Goal: Information Seeking & Learning: Learn about a topic

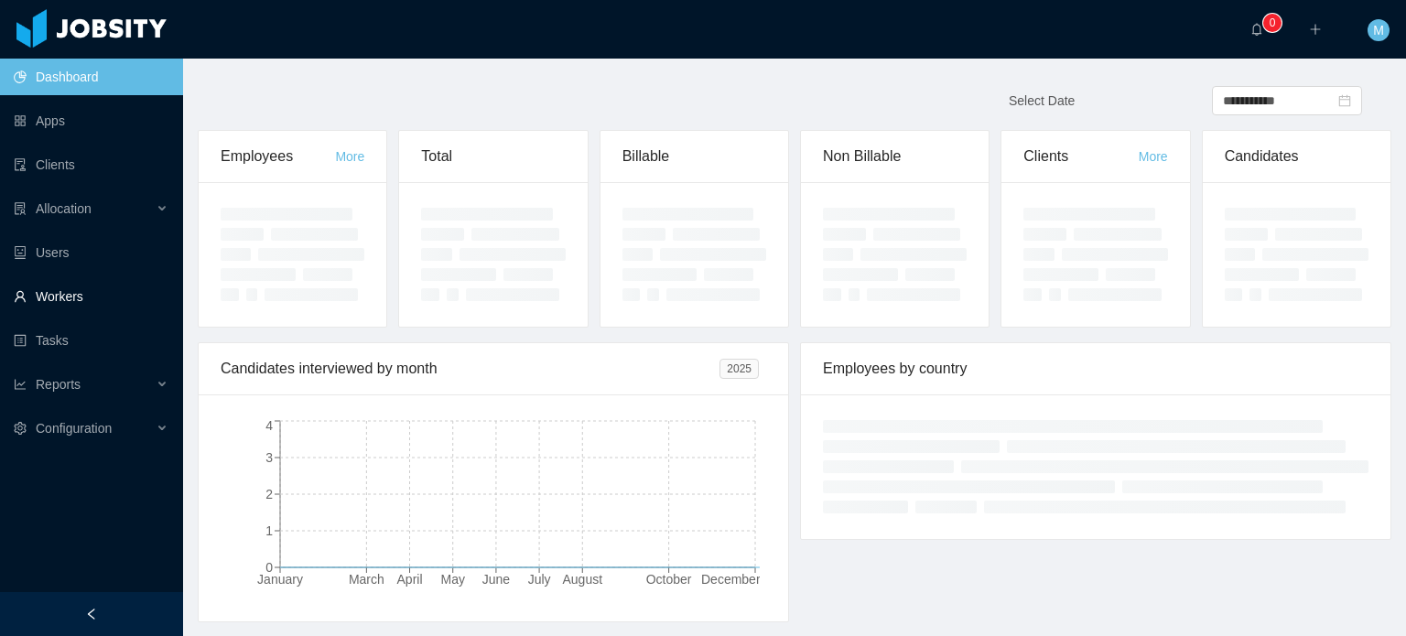
click at [73, 298] on link "Workers" at bounding box center [91, 296] width 155 height 37
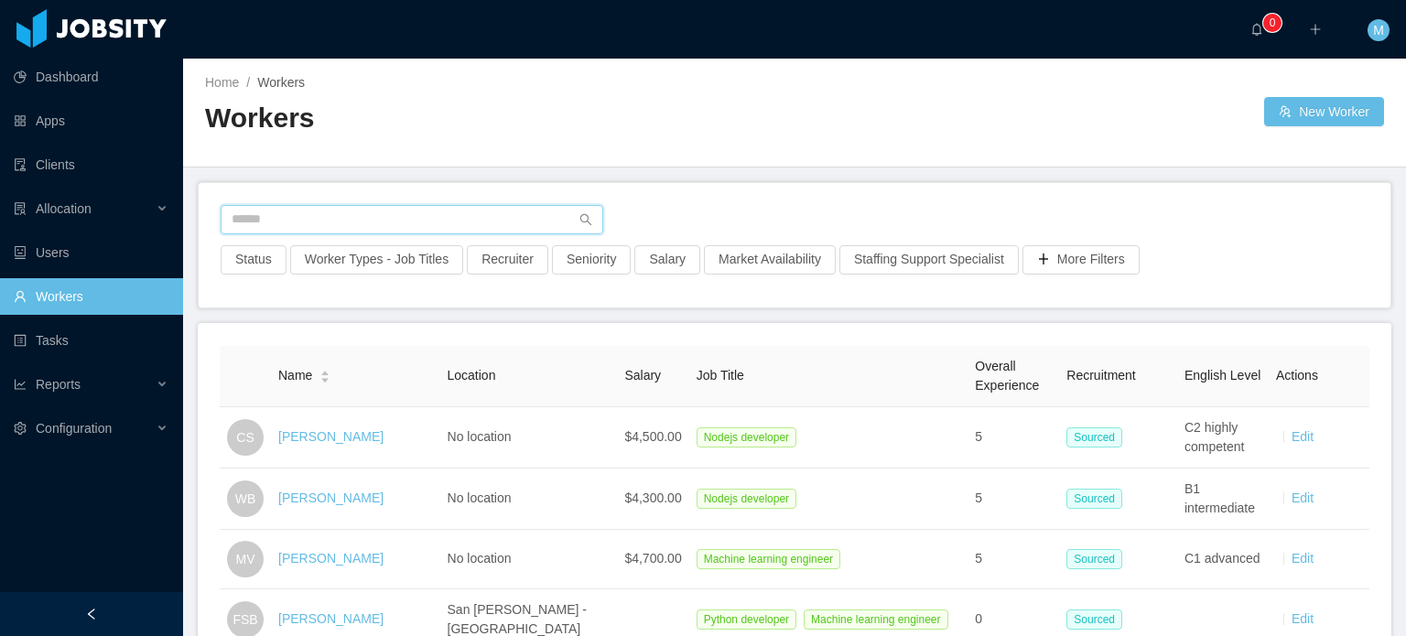
click at [429, 207] on input "text" at bounding box center [412, 219] width 383 height 29
paste input "**********"
type input "**********"
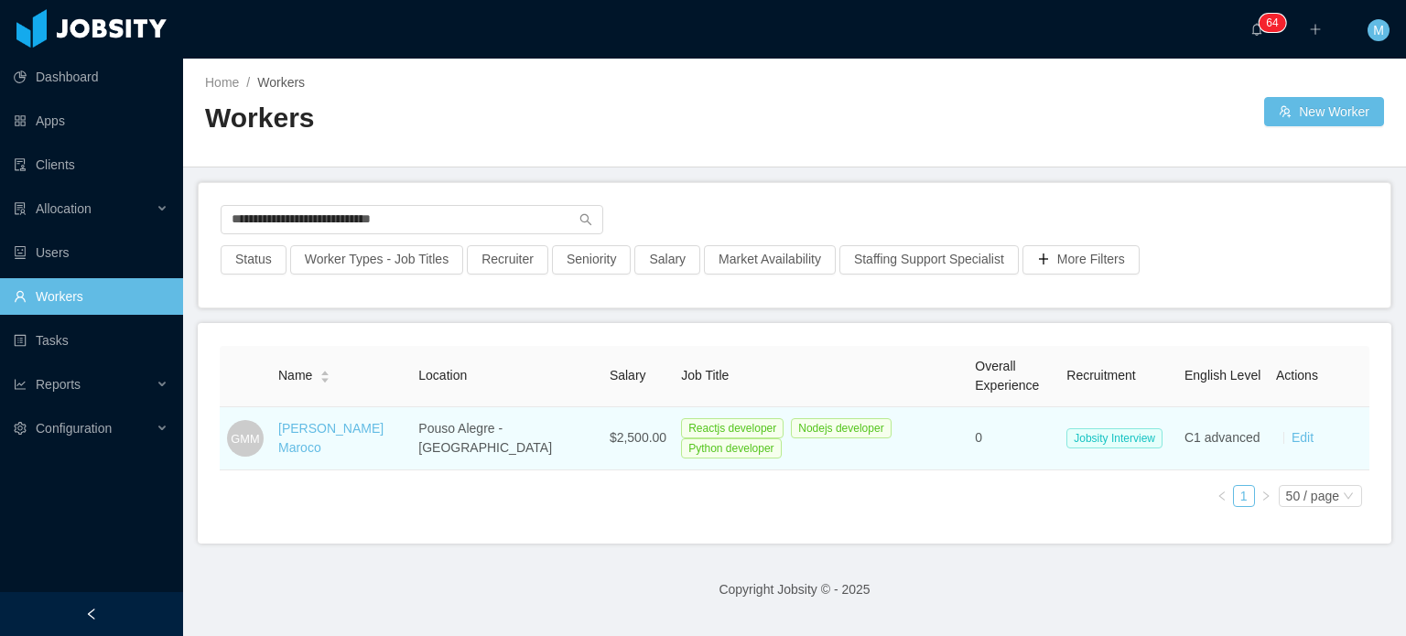
click at [360, 444] on div "Gabriel Morais Maroco" at bounding box center [340, 438] width 125 height 38
click at [360, 453] on td "Gabriel Morais Maroco" at bounding box center [341, 438] width 140 height 63
click at [383, 431] on link "Gabriel Morais Maroco" at bounding box center [330, 438] width 105 height 34
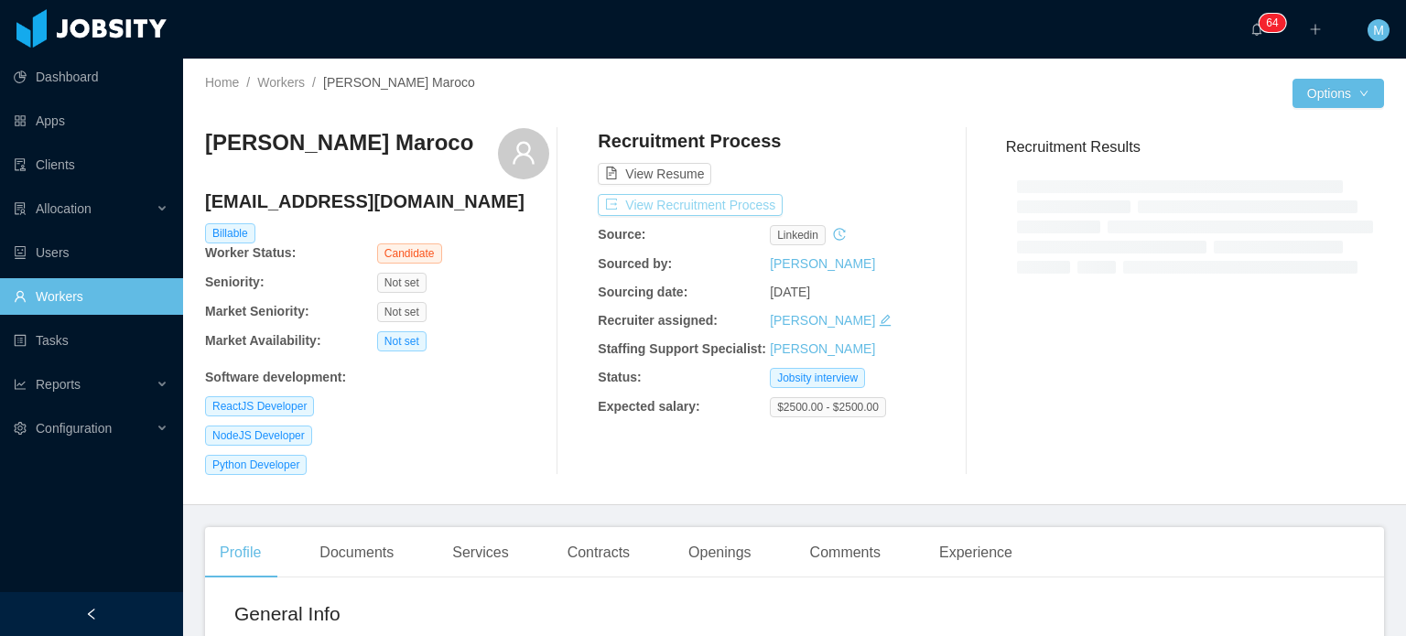
click at [659, 205] on button "View Recruitment Process" at bounding box center [690, 205] width 185 height 22
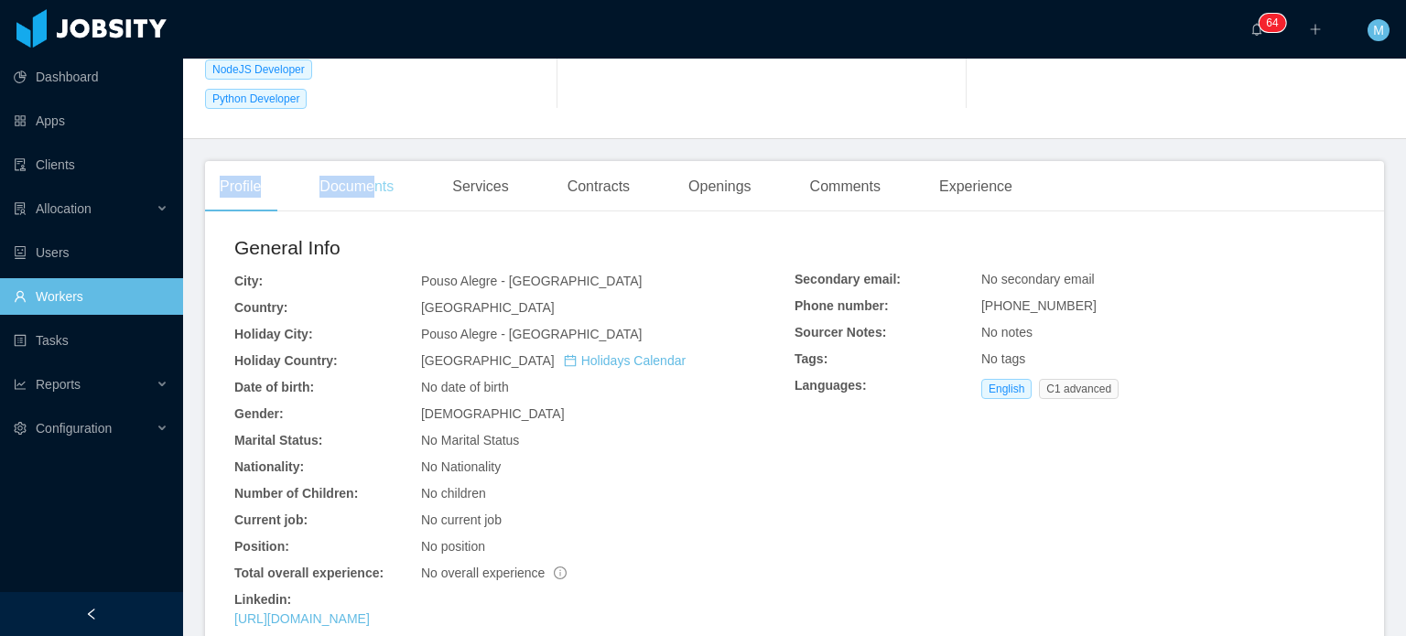
drag, startPoint x: 379, startPoint y: 119, endPoint x: 377, endPoint y: 197, distance: 77.8
click at [377, 197] on div "Documents" at bounding box center [356, 186] width 103 height 51
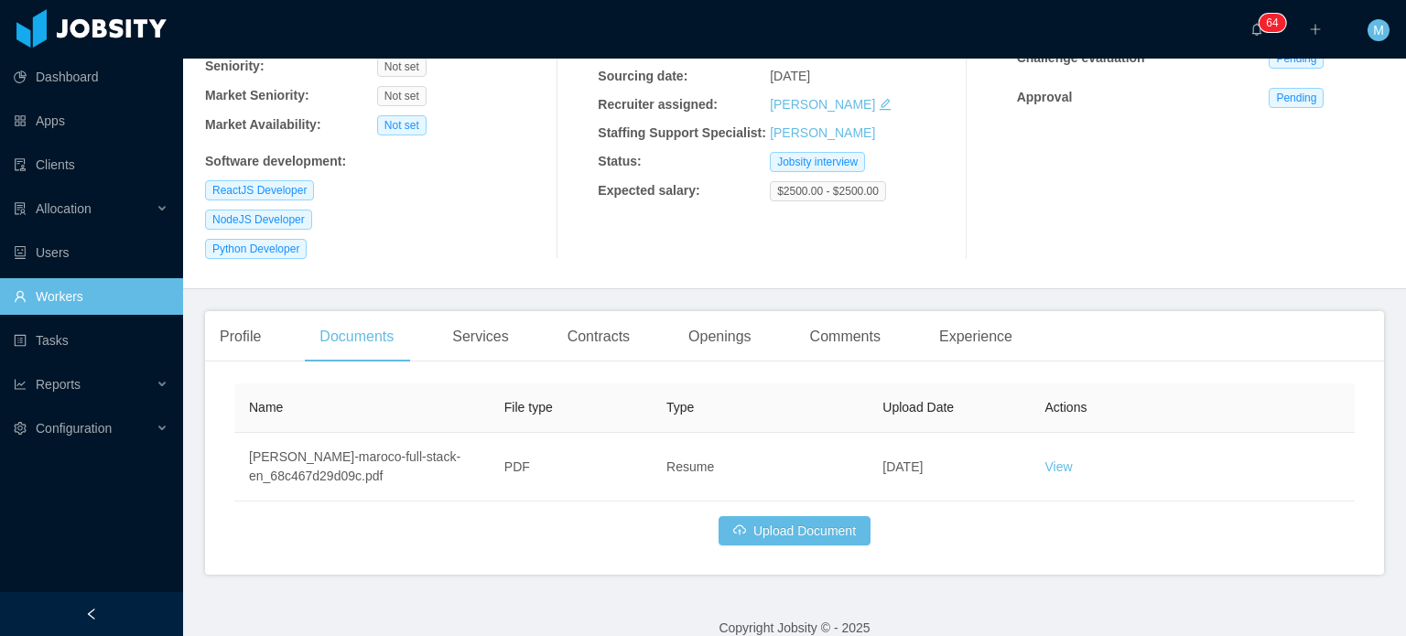
scroll to position [241, 0]
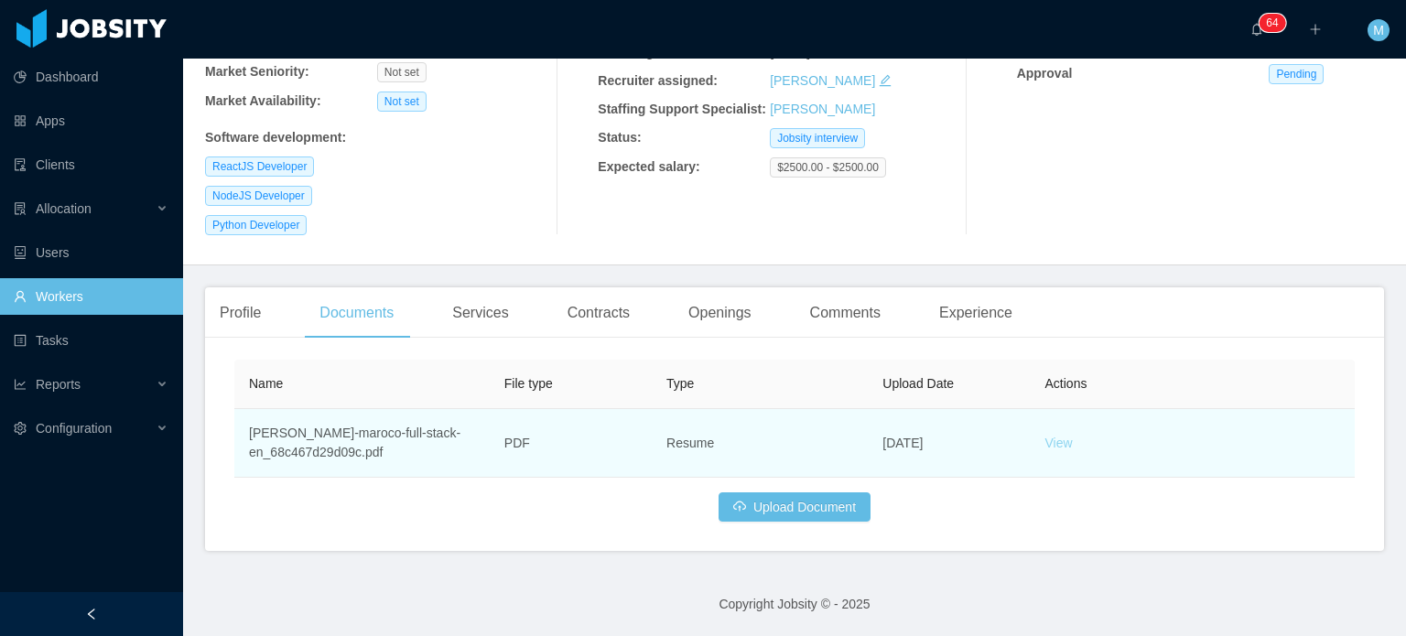
click at [1046, 439] on link "View" at bounding box center [1059, 443] width 27 height 15
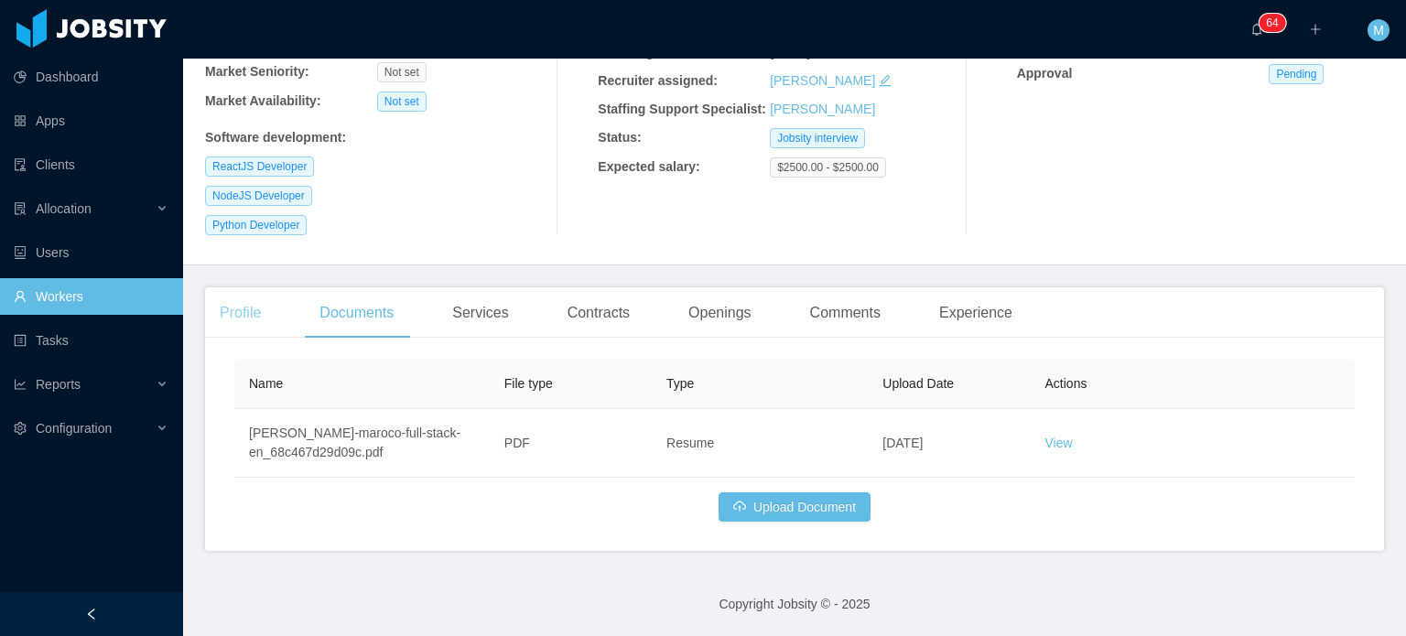
click at [255, 314] on div "Profile" at bounding box center [240, 312] width 70 height 51
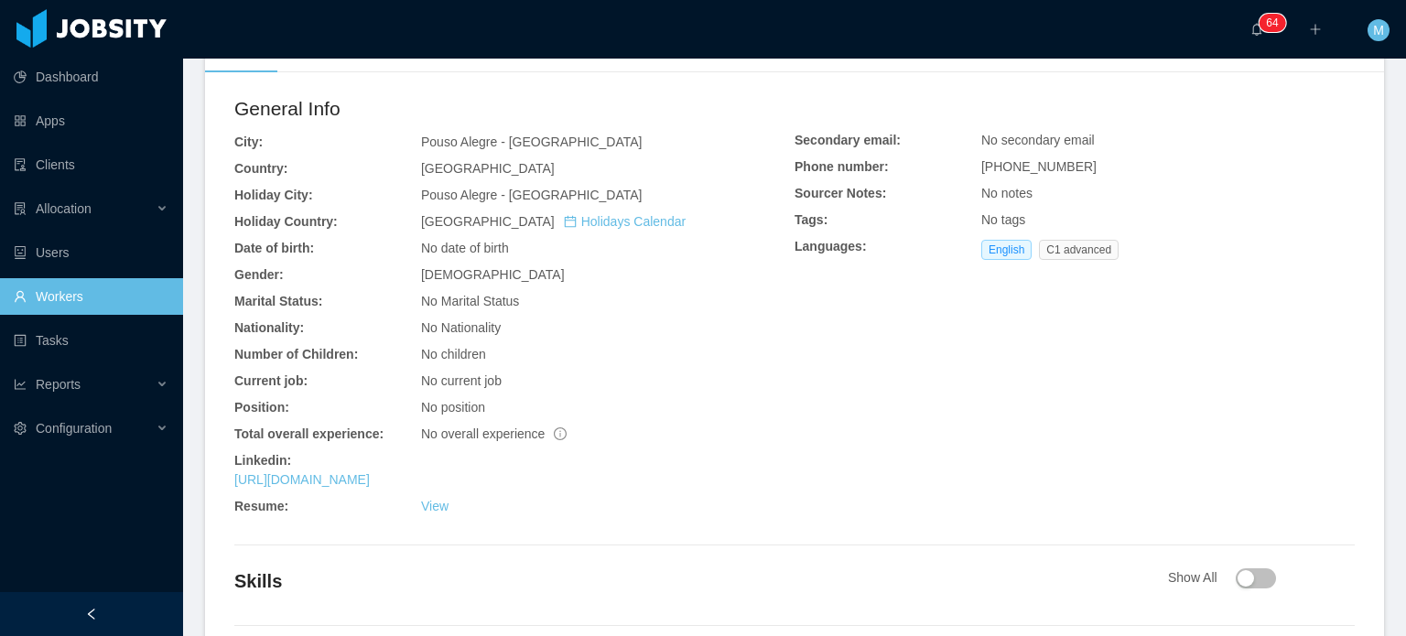
scroll to position [634, 0]
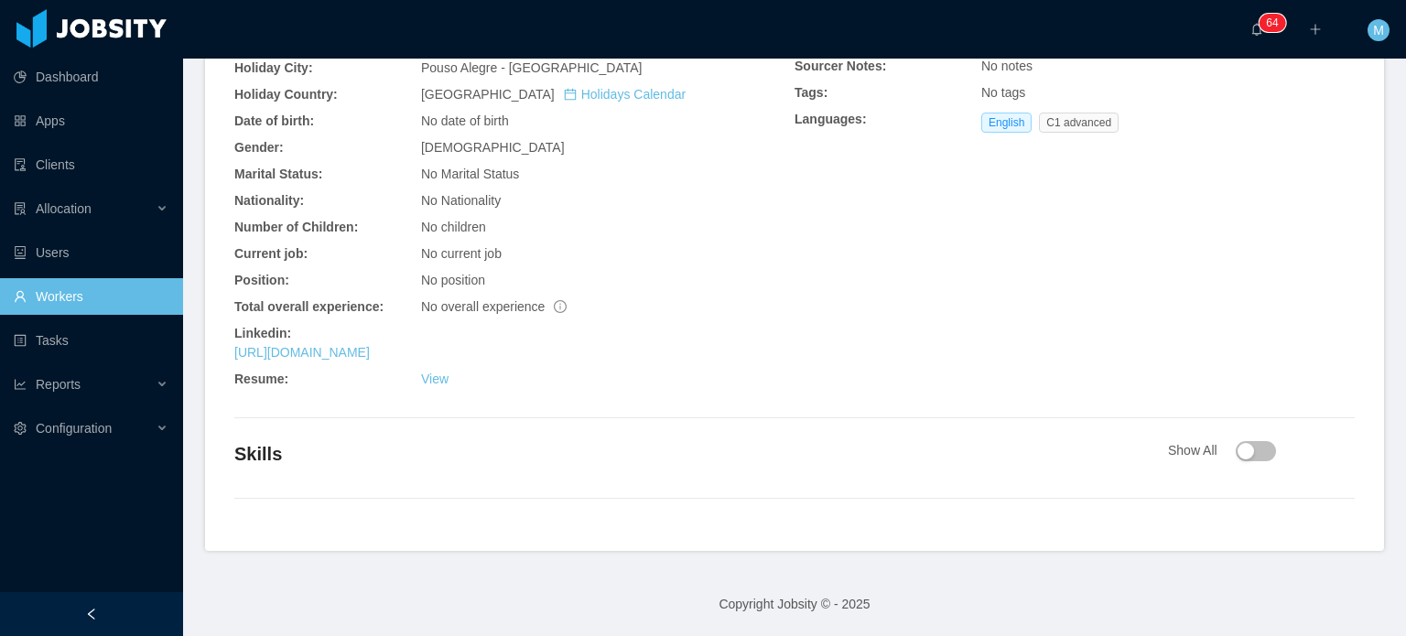
click at [414, 342] on div "Linkedin:" at bounding box center [514, 333] width 560 height 19
click at [370, 346] on link "https://www.linkedin.com/in/gabrielmaroco" at bounding box center [302, 352] width 136 height 15
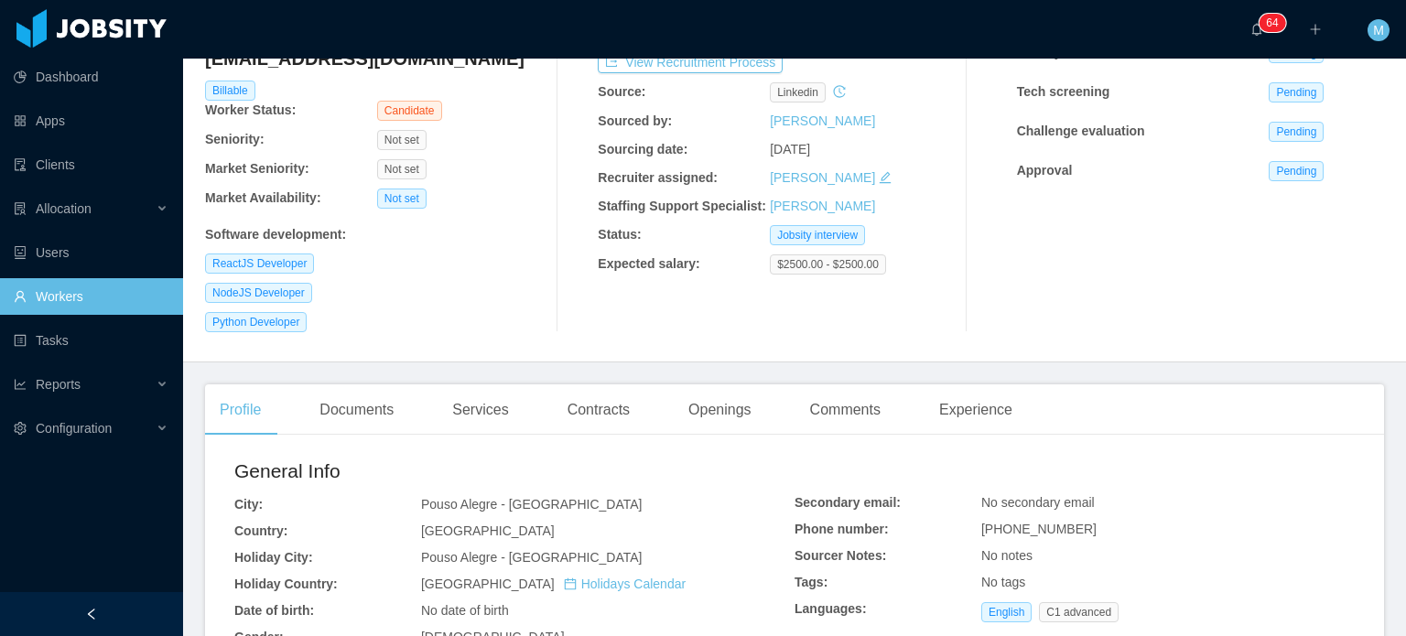
scroll to position [0, 0]
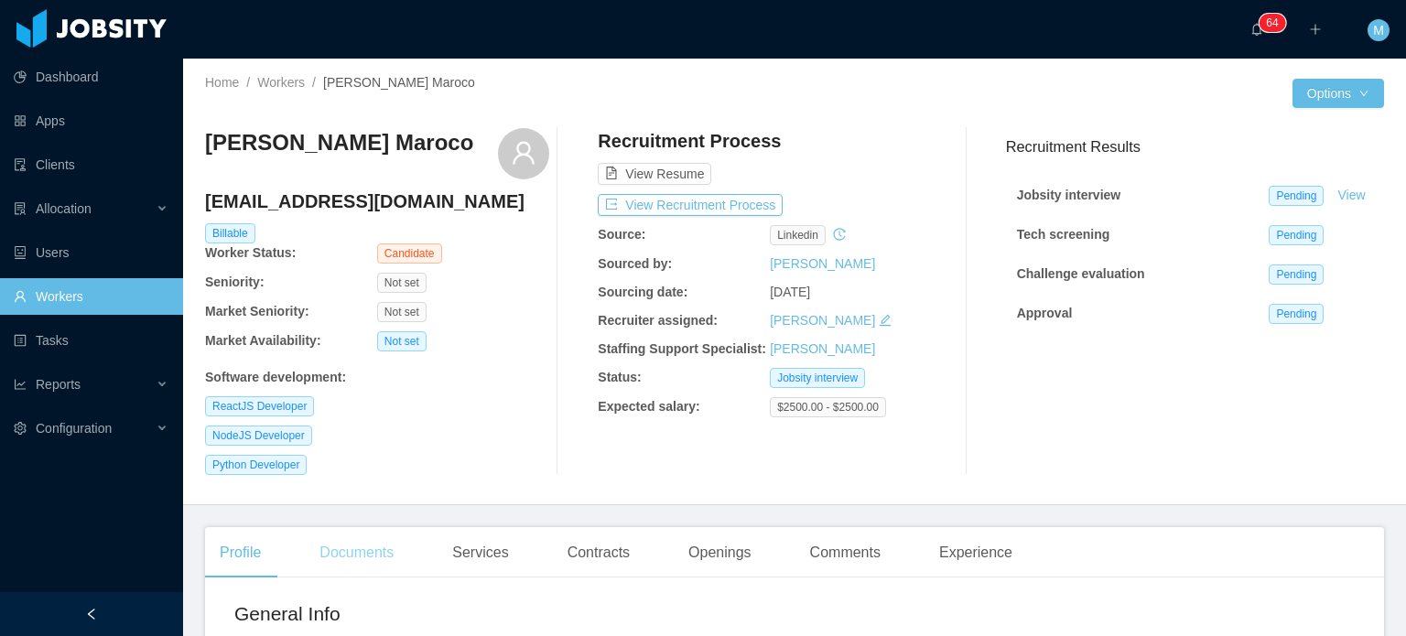
click at [316, 570] on div "Documents" at bounding box center [356, 552] width 103 height 51
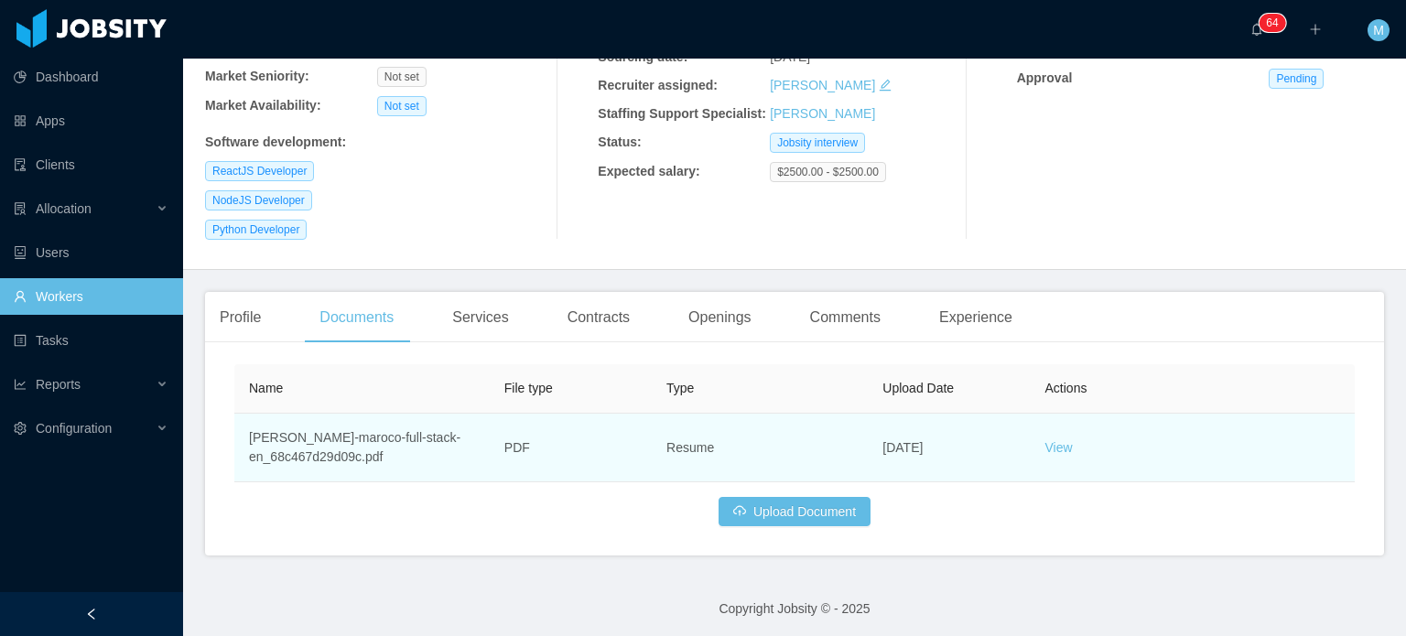
scroll to position [241, 0]
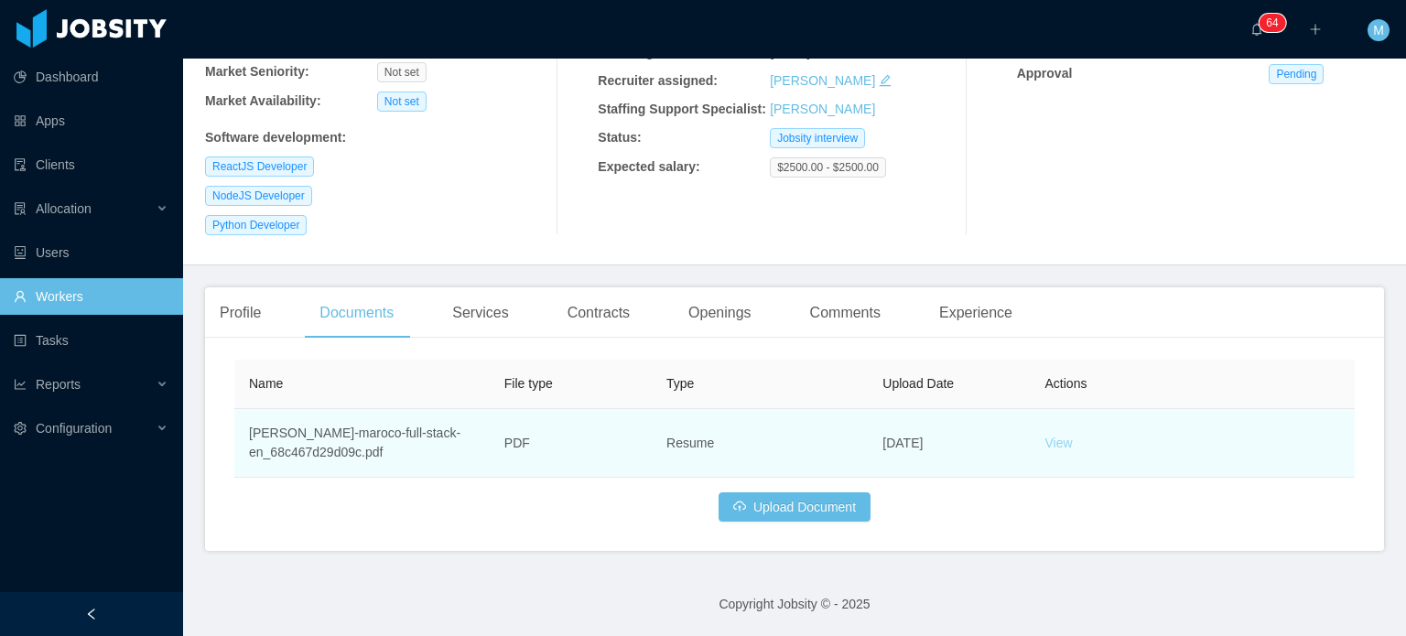
click at [1046, 444] on link "View" at bounding box center [1059, 443] width 27 height 15
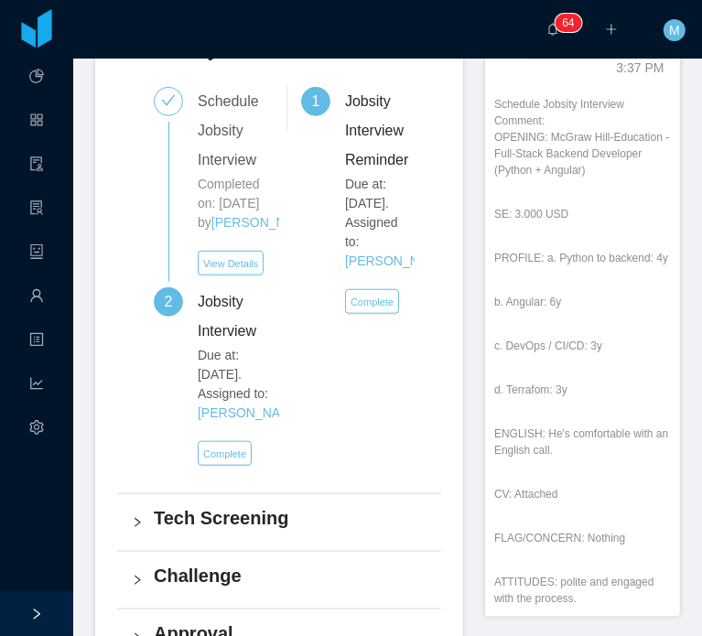
scroll to position [92, 0]
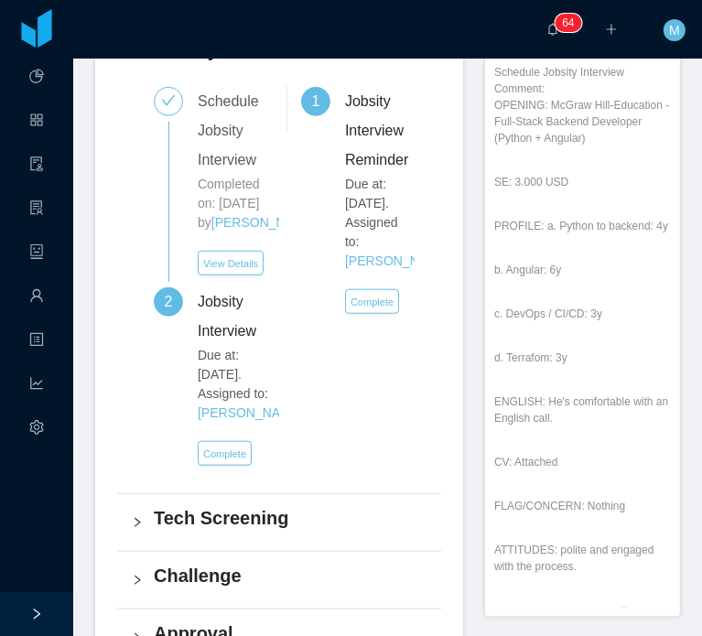
drag, startPoint x: 542, startPoint y: 268, endPoint x: 556, endPoint y: 284, distance: 20.8
click at [555, 283] on div "Schedule Jobsity Interview Comment: OPENING: McGraw Hill-Education - Full-Stack…" at bounding box center [582, 333] width 177 height 538
click at [556, 284] on div "Schedule Jobsity Interview Comment: OPENING: McGraw Hill-Education - Full-Stack…" at bounding box center [582, 333] width 177 height 538
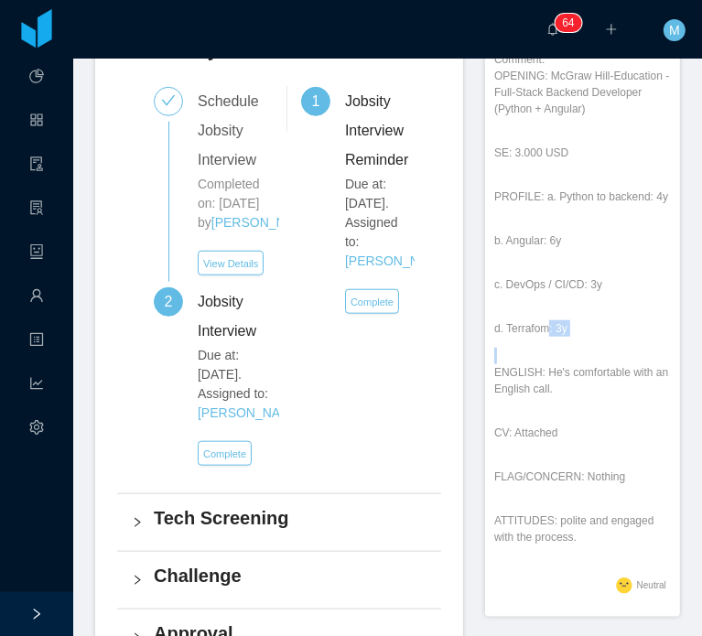
drag, startPoint x: 535, startPoint y: 328, endPoint x: 552, endPoint y: 387, distance: 62.0
click at [552, 387] on div "Schedule Jobsity Interview Comment: OPENING: McGraw Hill-Education - Full-Stack…" at bounding box center [582, 304] width 177 height 538
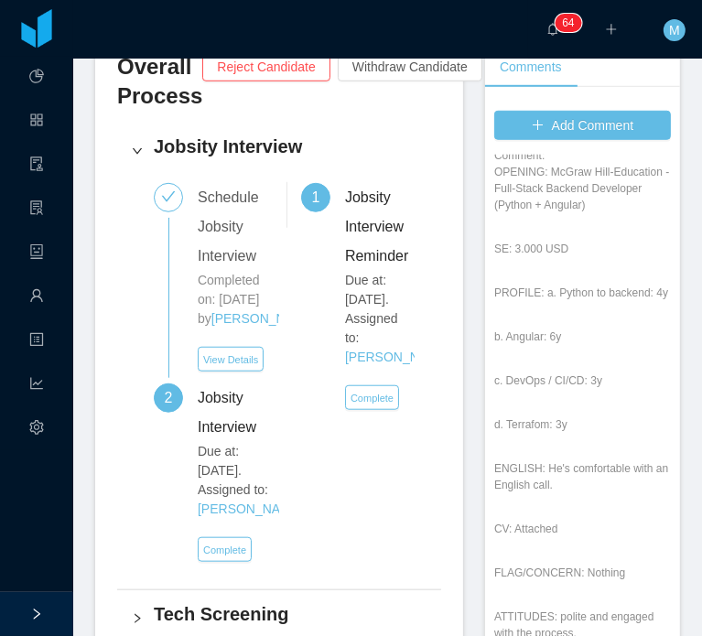
scroll to position [641, 0]
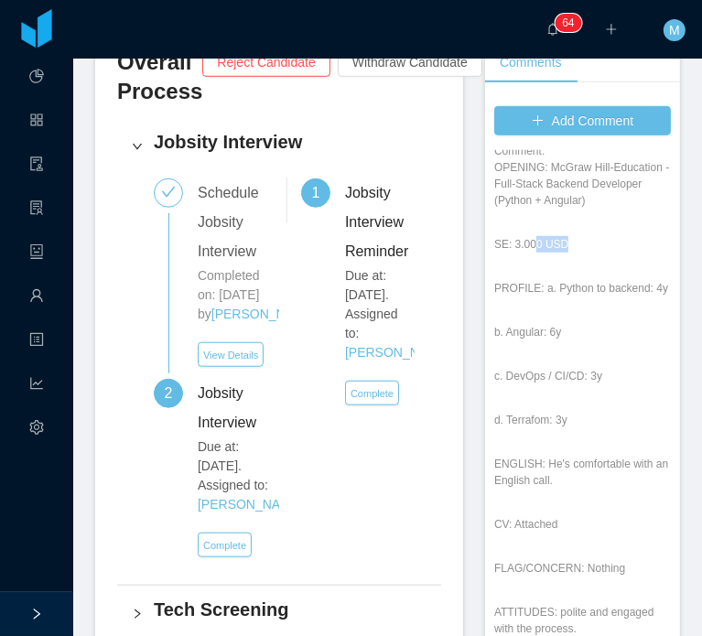
drag, startPoint x: 520, startPoint y: 207, endPoint x: 598, endPoint y: 219, distance: 78.7
click at [598, 236] on p "SE: 3.000 USD" at bounding box center [582, 244] width 177 height 16
drag, startPoint x: 536, startPoint y: 224, endPoint x: 557, endPoint y: 231, distance: 22.0
click at [557, 231] on div "Schedule Jobsity Interview Comment: OPENING: McGraw Hill-Education - Full-Stack…" at bounding box center [582, 395] width 177 height 538
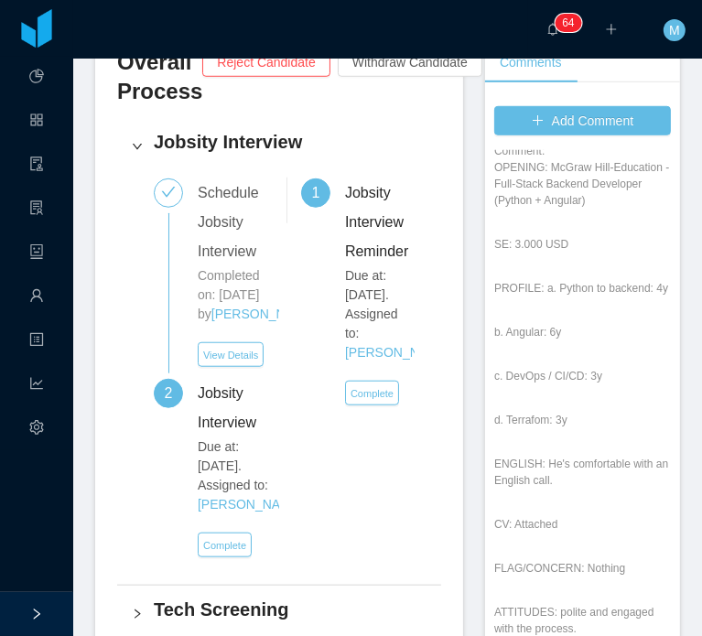
click at [559, 229] on div "Schedule Jobsity Interview Comment: OPENING: McGraw Hill-Education - Full-Stack…" at bounding box center [582, 395] width 177 height 538
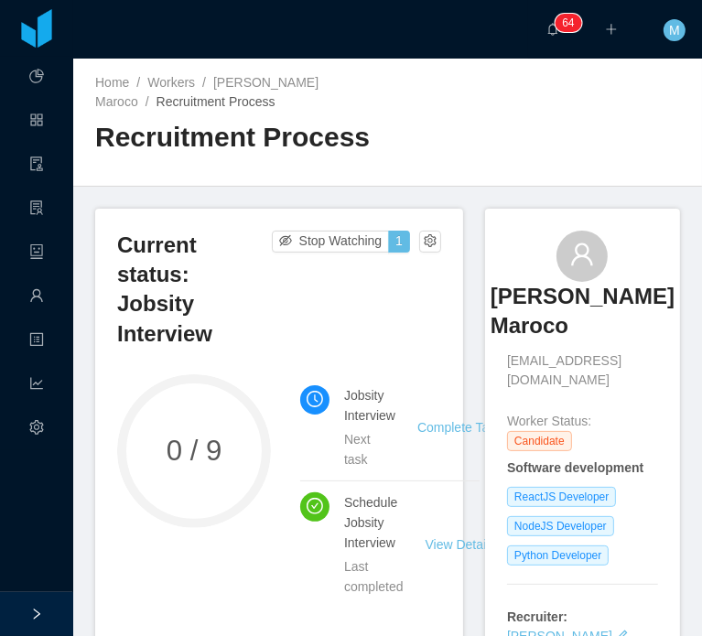
scroll to position [0, 0]
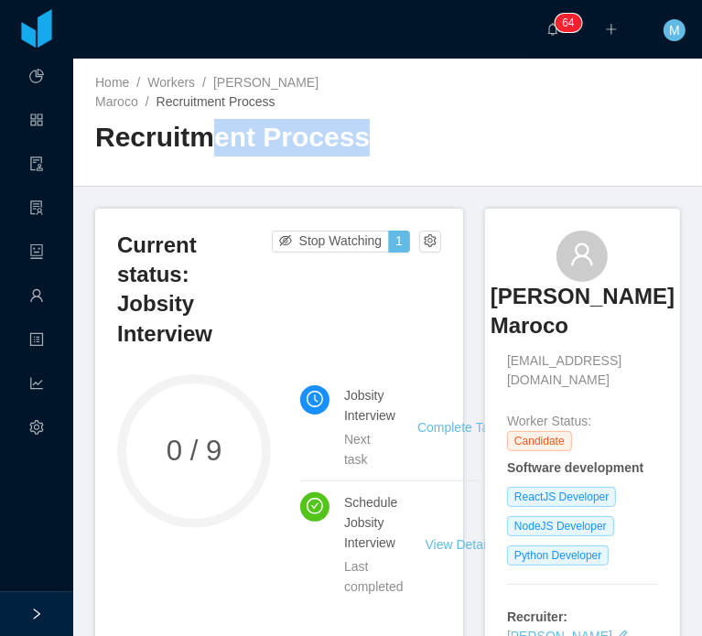
drag, startPoint x: 375, startPoint y: 153, endPoint x: 467, endPoint y: 158, distance: 91.7
click at [198, 157] on div "Recruitment Process" at bounding box center [241, 144] width 293 height 51
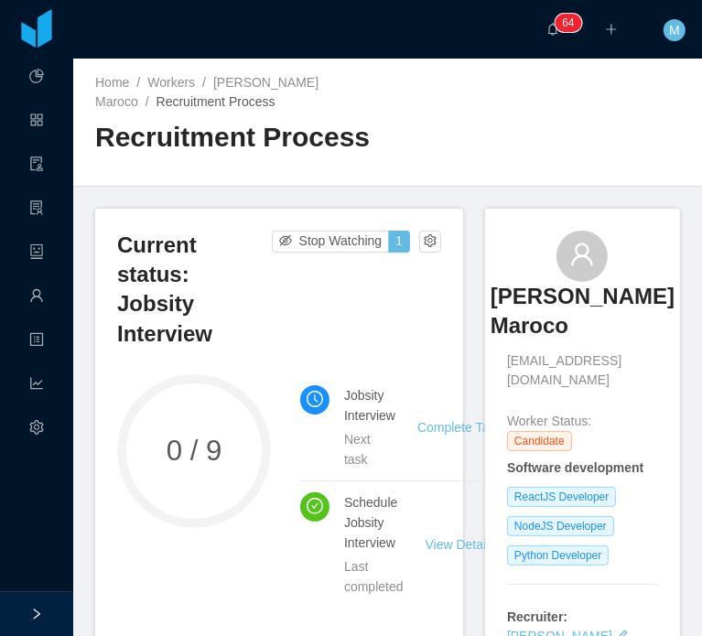
click at [517, 136] on div "Home / Workers / Gabriel Morais Maroco / Recruitment Process / Recruitment Proc…" at bounding box center [387, 123] width 629 height 128
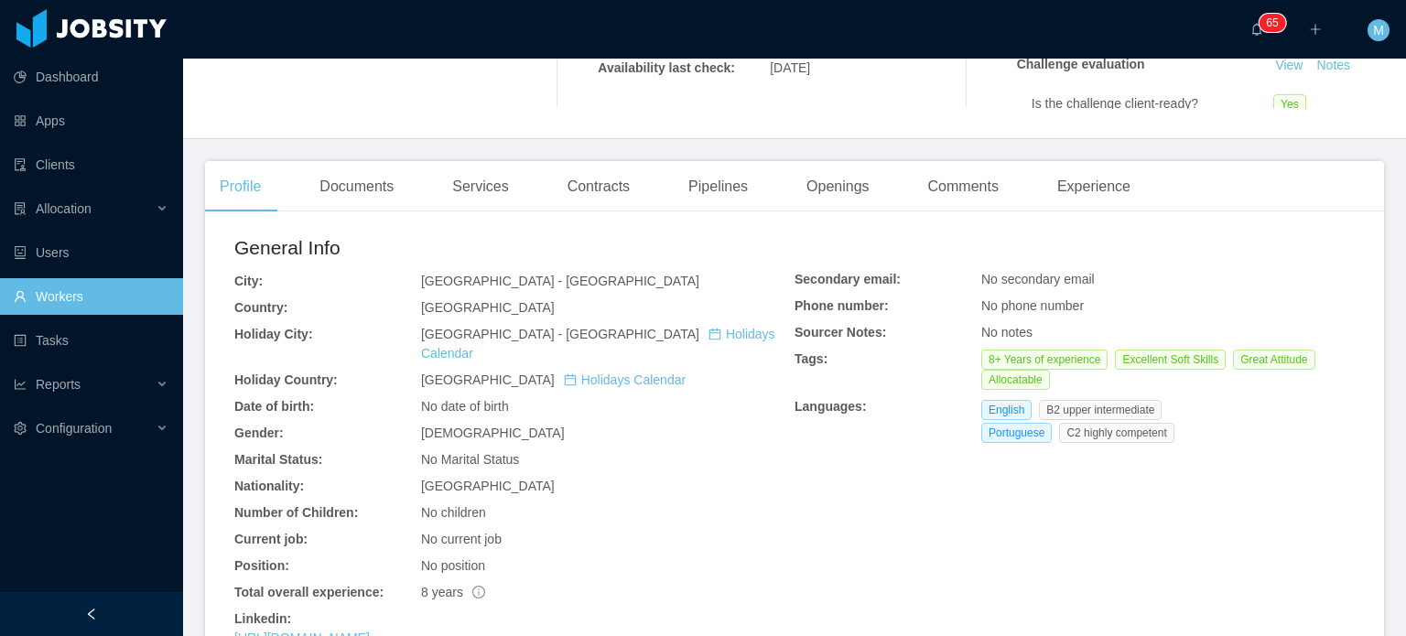
scroll to position [549, 0]
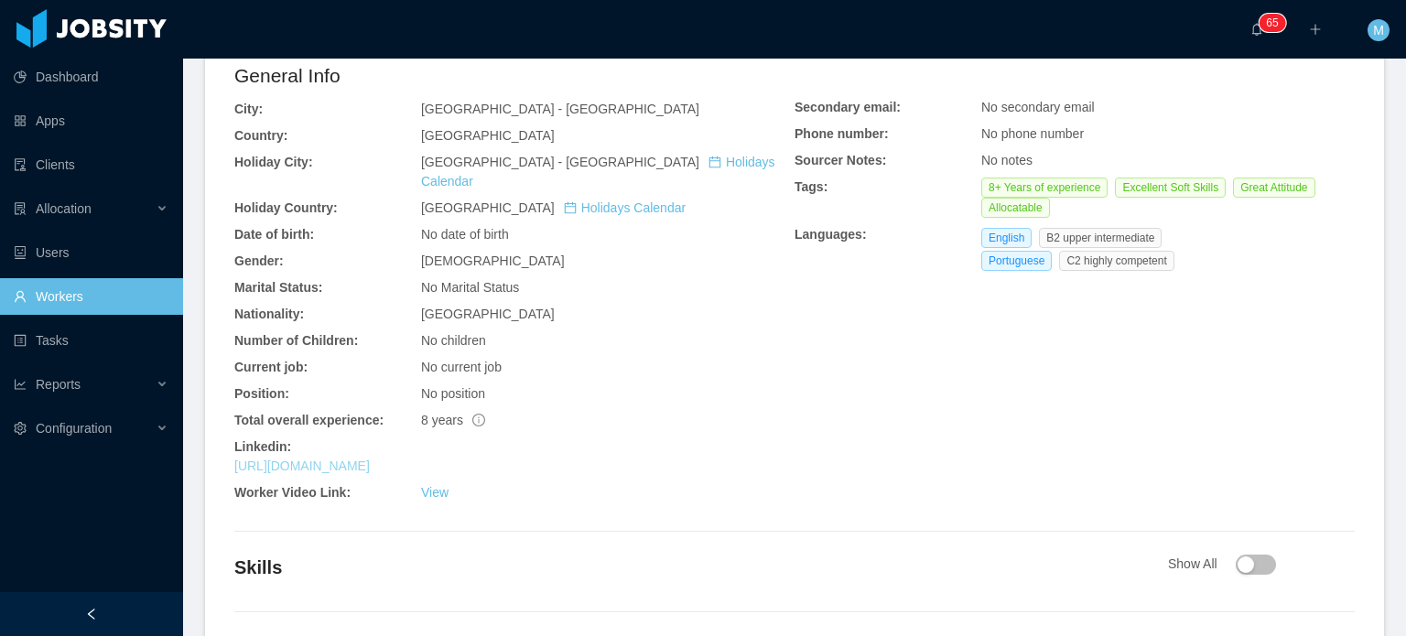
click at [370, 459] on link "[URL][DOMAIN_NAME]" at bounding box center [302, 466] width 136 height 15
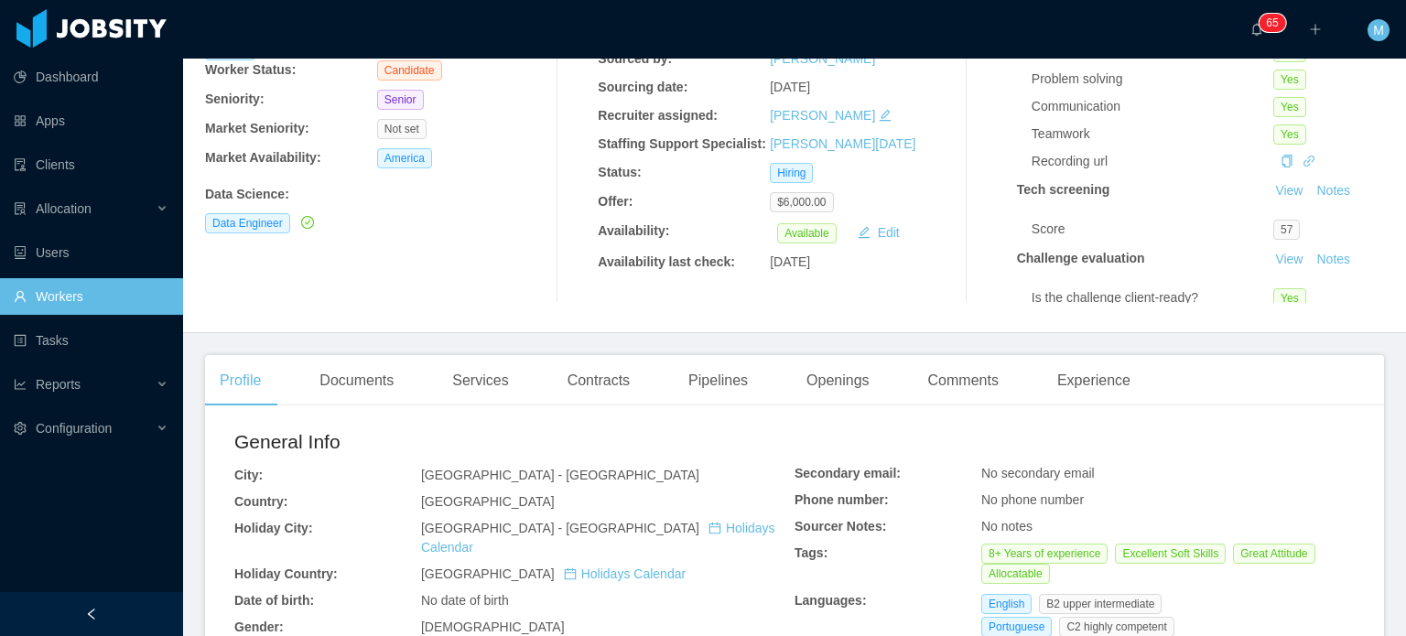
scroll to position [0, 0]
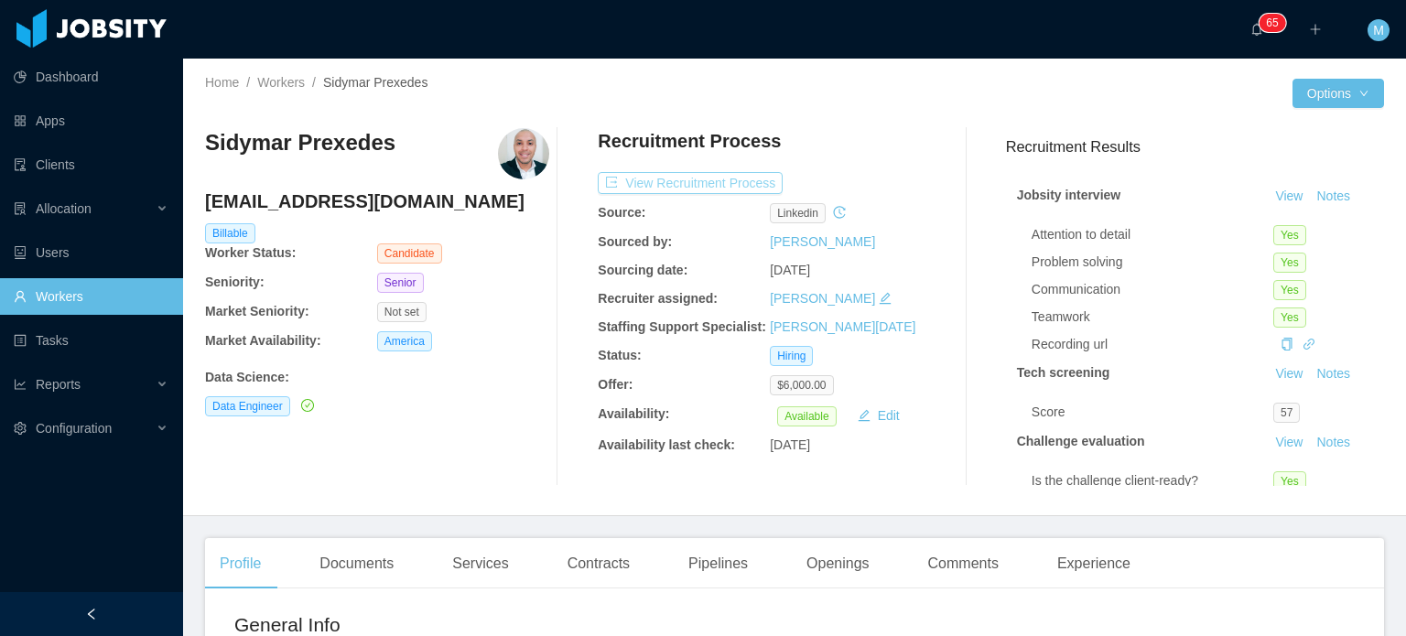
click at [738, 186] on button "View Recruitment Process" at bounding box center [690, 183] width 185 height 22
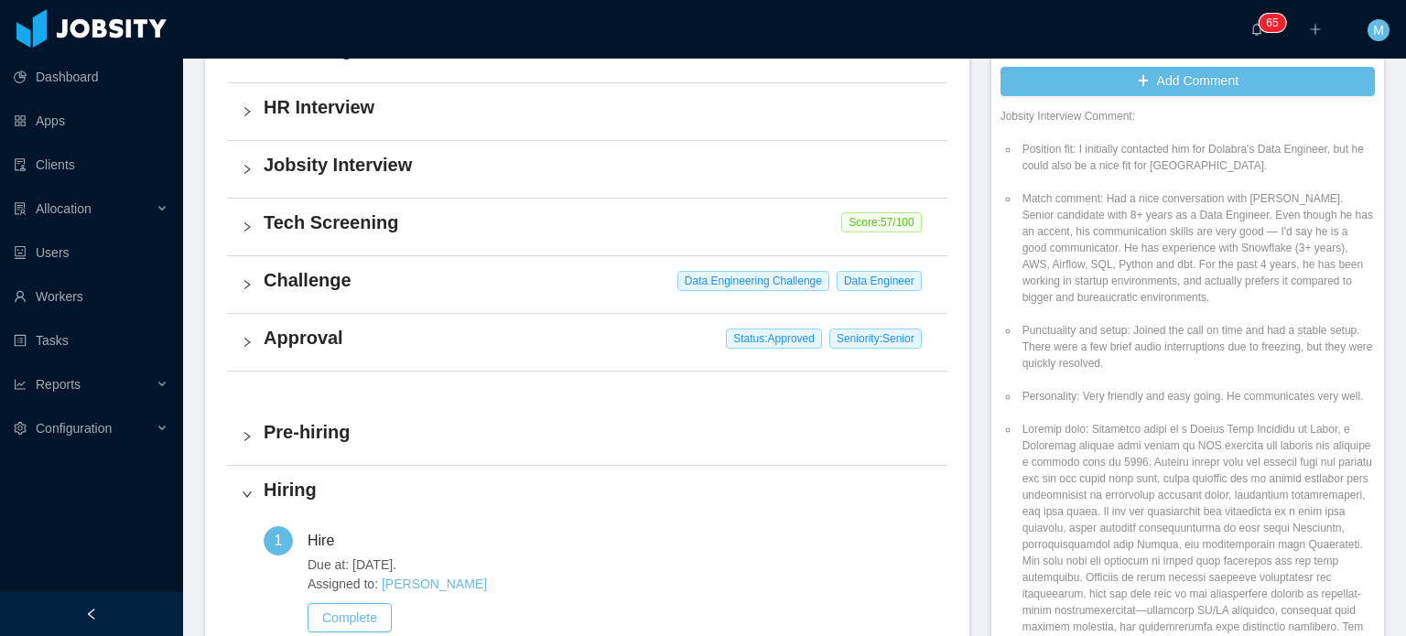
scroll to position [2106, 0]
click at [1304, 300] on li "Match comment: Had a nice conversation with [PERSON_NAME]. Senior candidate wit…" at bounding box center [1197, 251] width 356 height 115
click at [1306, 300] on li "Match comment: Had a nice conversation with [PERSON_NAME]. Senior candidate wit…" at bounding box center [1197, 251] width 356 height 115
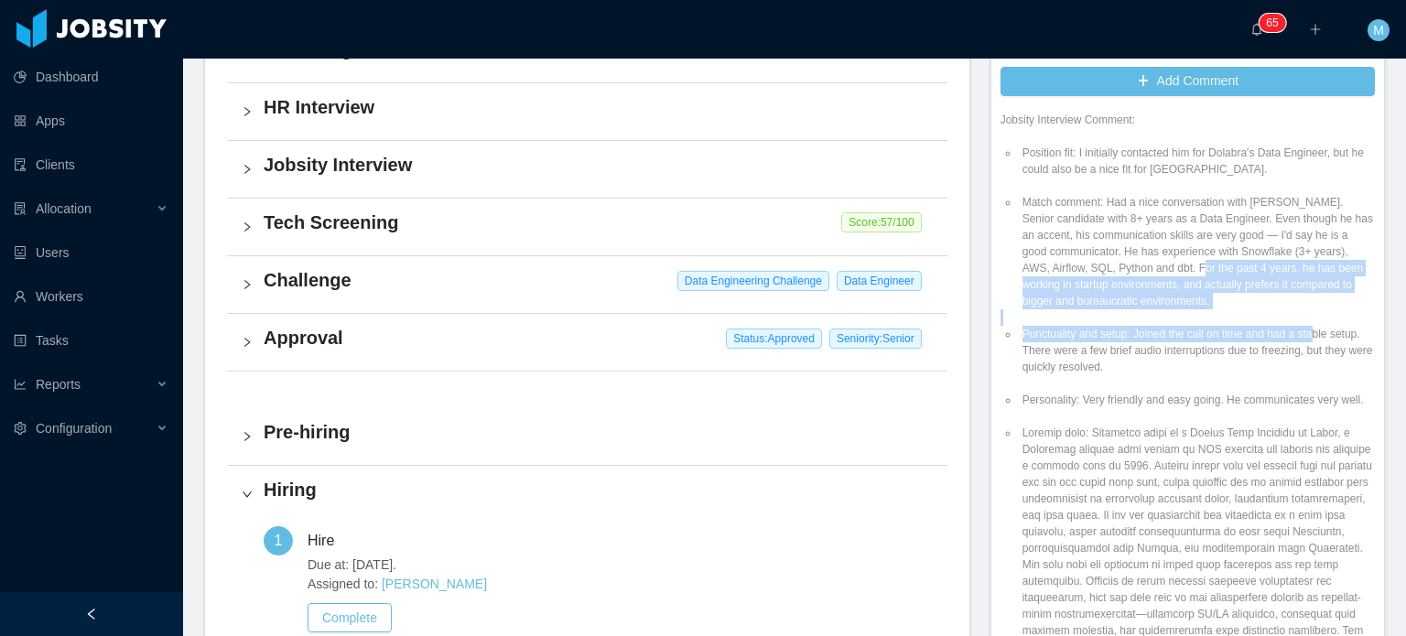
drag, startPoint x: 1220, startPoint y: 279, endPoint x: 1302, endPoint y: 351, distance: 109.0
click at [1303, 351] on li "Punctuality and setup: Joined the call on time and had a stable setup. There we…" at bounding box center [1197, 350] width 356 height 49
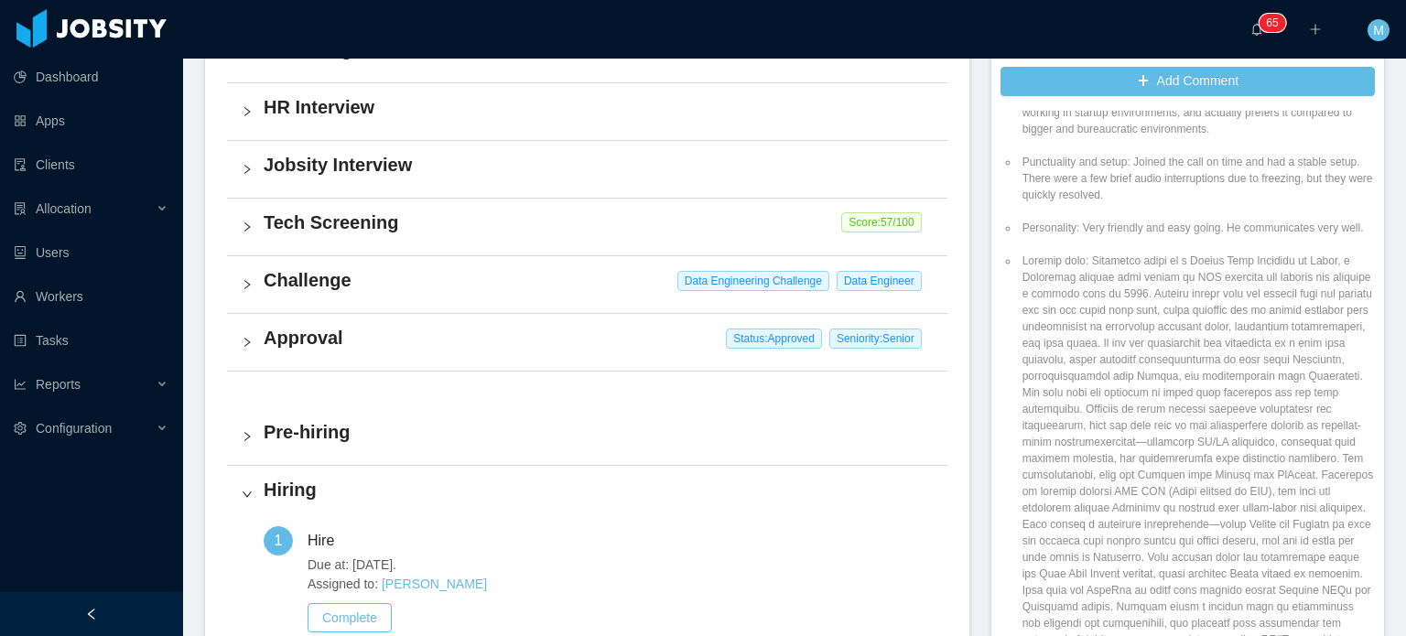
scroll to position [2289, 0]
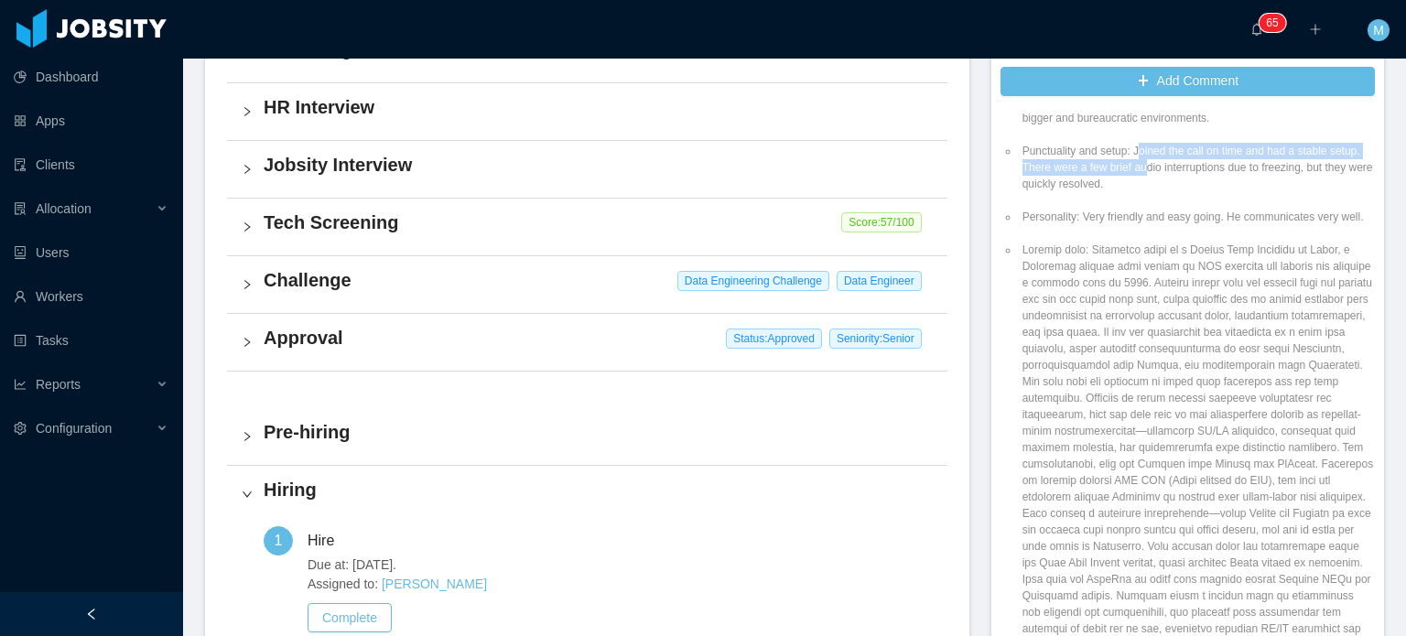
drag, startPoint x: 1129, startPoint y: 170, endPoint x: 1166, endPoint y: 182, distance: 38.5
click at [1166, 182] on li "Punctuality and setup: Joined the call on time and had a stable setup. There we…" at bounding box center [1197, 167] width 356 height 49
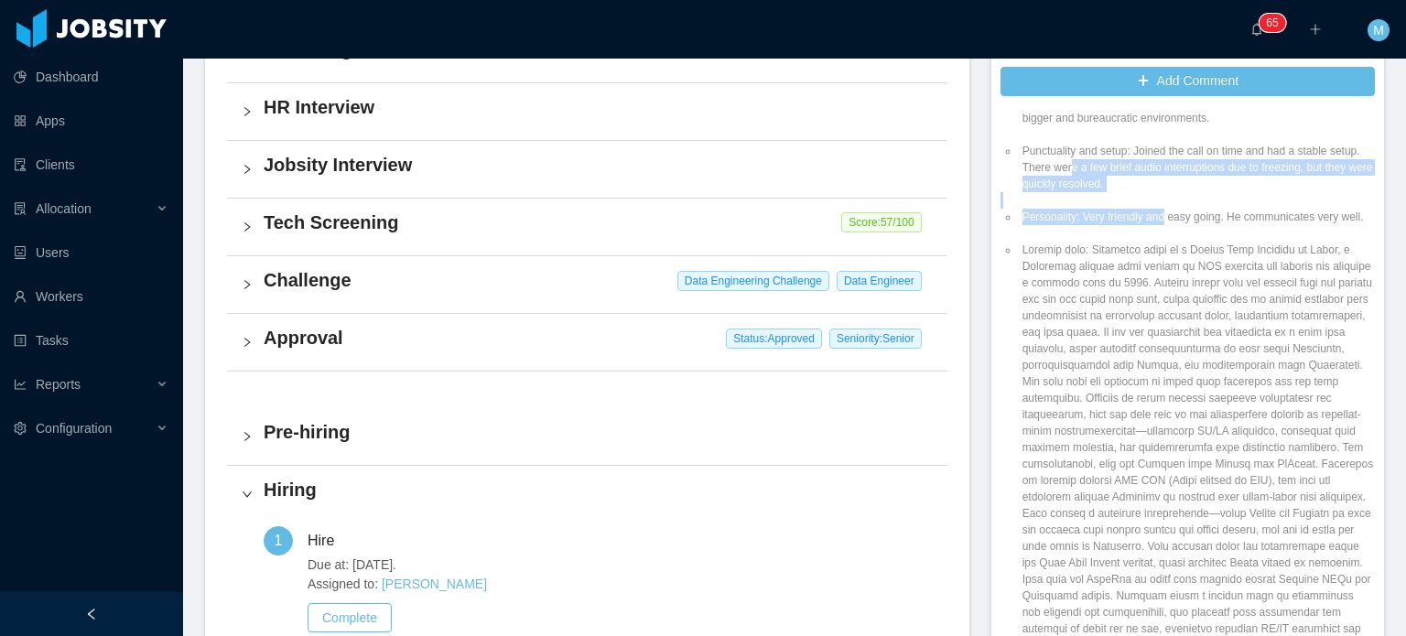
drag, startPoint x: 1092, startPoint y: 189, endPoint x: 1167, endPoint y: 232, distance: 86.5
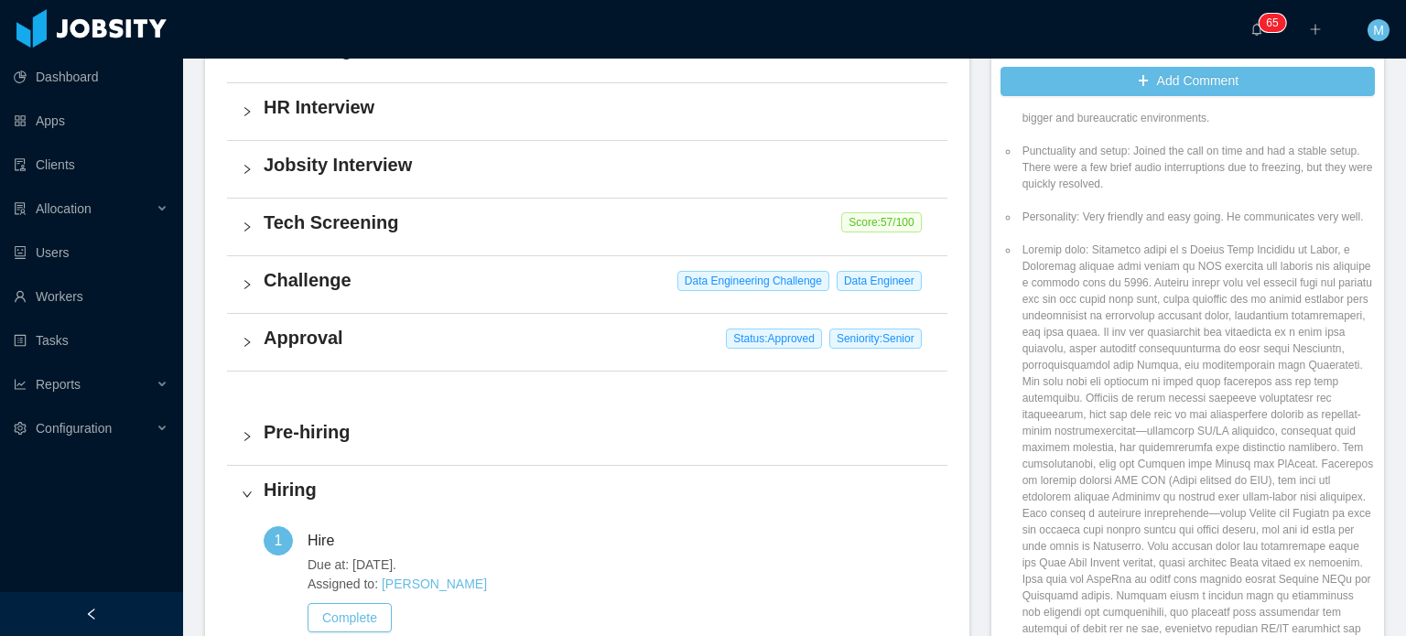
click at [1175, 225] on li "Personality: Very friendly and easy going. He communicates very well." at bounding box center [1197, 217] width 356 height 16
drag, startPoint x: 1143, startPoint y: 242, endPoint x: 1167, endPoint y: 245, distance: 25.0
click at [1167, 225] on li "Personality: Very friendly and easy going. He communicates very well." at bounding box center [1197, 217] width 356 height 16
drag, startPoint x: 1127, startPoint y: 231, endPoint x: 1199, endPoint y: 238, distance: 72.7
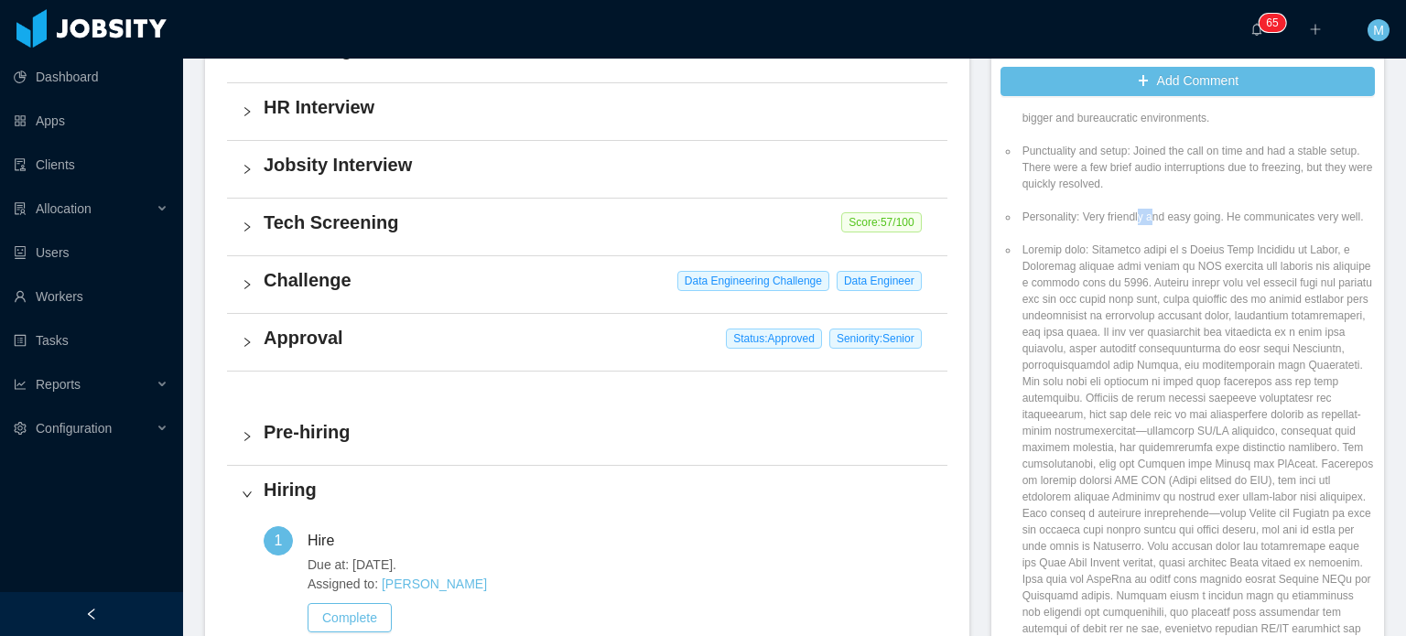
click at [1146, 225] on li "Personality: Very friendly and easy going. He communicates very well." at bounding box center [1197, 217] width 356 height 16
click at [1199, 225] on li "Personality: Very friendly and easy going. He communicates very well." at bounding box center [1197, 217] width 356 height 16
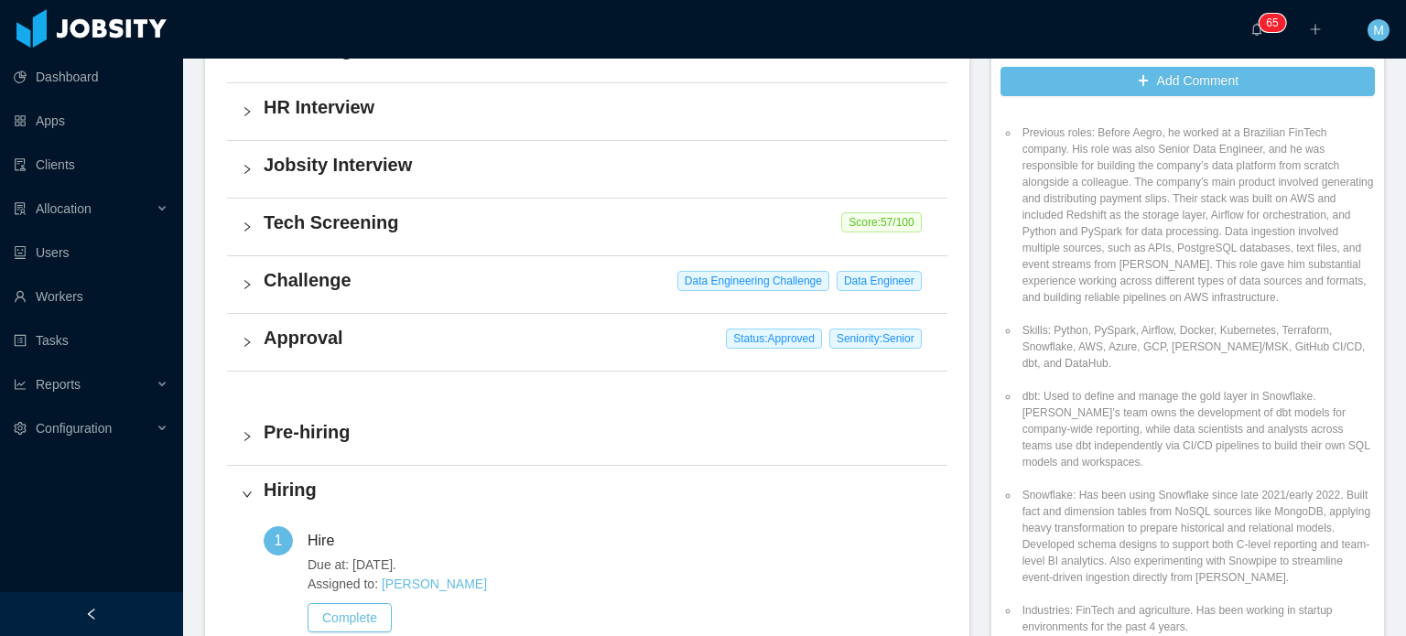
scroll to position [2838, 0]
